Goal: Information Seeking & Learning: Learn about a topic

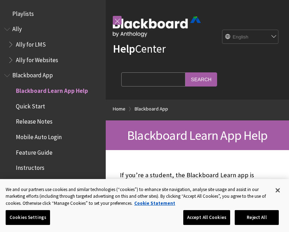
scroll to position [73, 0]
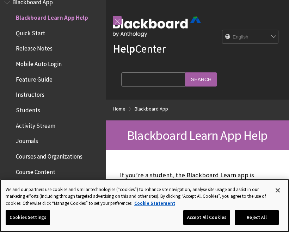
click at [276, 191] on button "Close" at bounding box center [278, 190] width 16 height 16
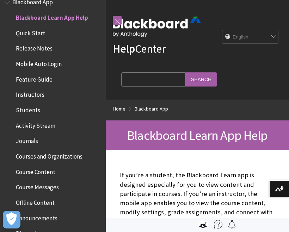
click at [249, 38] on select "English عربية Català Cymraeg Deutsch Español Suomi Français עברית Italiano 日本語 …" at bounding box center [250, 37] width 56 height 14
select select "/ar-sa/Blackboard_App"
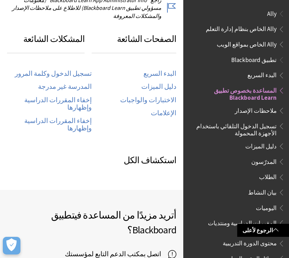
click at [245, 96] on span "المساعدة بخصوص تطبيق Blackboard Learn" at bounding box center [234, 93] width 85 height 17
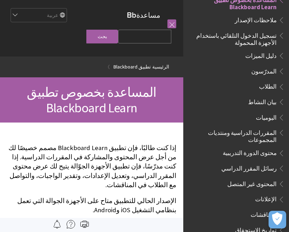
scroll to position [88, 0]
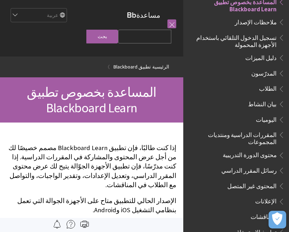
click at [218, 88] on span "الطلاب" at bounding box center [238, 89] width 94 height 12
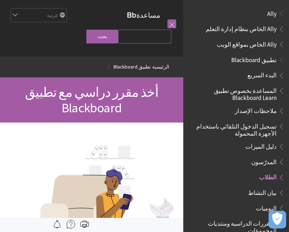
scroll to position [158, 0]
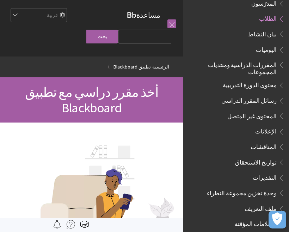
click at [144, 42] on input "Search Query" at bounding box center [144, 37] width 53 height 14
